Goal: Task Accomplishment & Management: Manage account settings

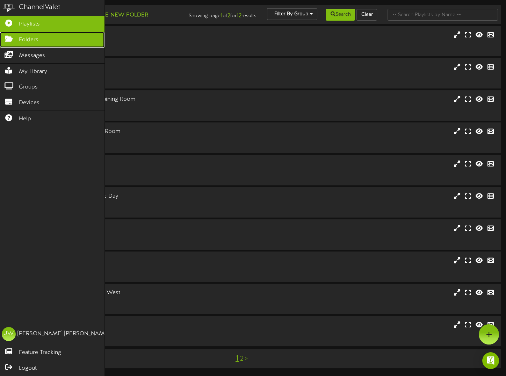
click at [39, 38] on link "Folders" at bounding box center [52, 40] width 104 height 16
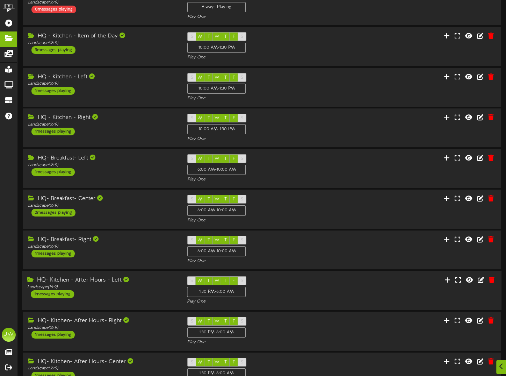
scroll to position [93, 0]
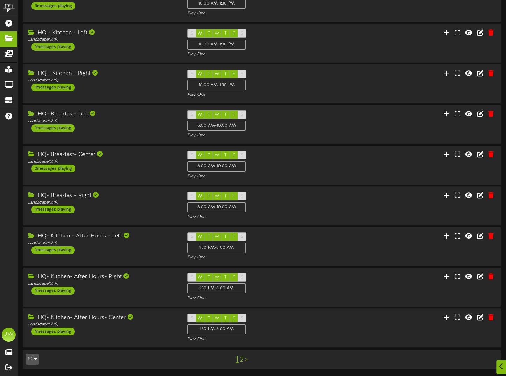
click at [241, 361] on link "2" at bounding box center [241, 360] width 3 height 8
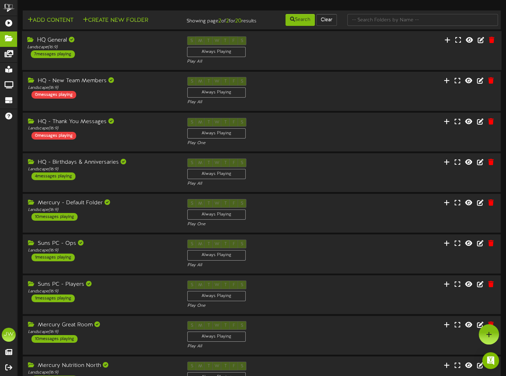
click at [57, 44] on div "HQ General" at bounding box center [101, 40] width 149 height 8
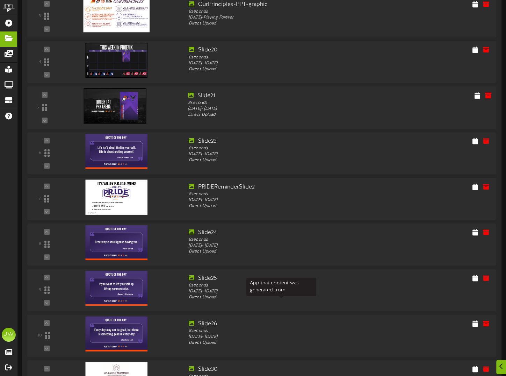
scroll to position [210, 0]
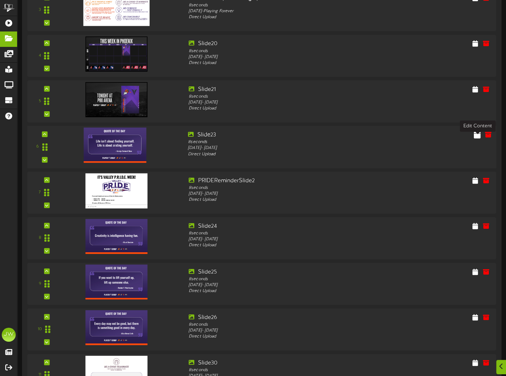
click at [478, 138] on icon at bounding box center [477, 134] width 7 height 8
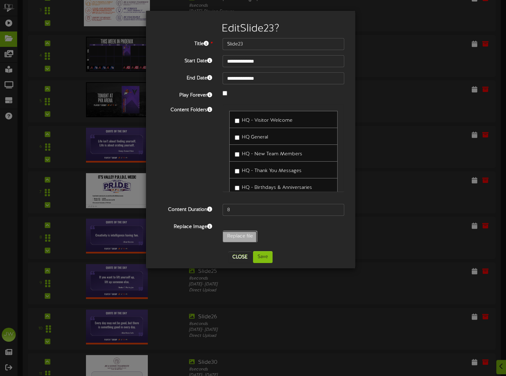
type input "**********"
type input "Quote"
click at [269, 257] on button "Save" at bounding box center [263, 257] width 20 height 12
